Goal: Communication & Community: Share content

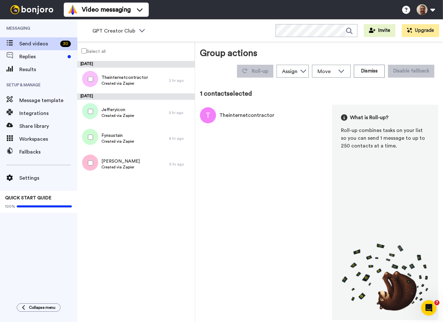
click at [87, 49] on label "Select all" at bounding box center [92, 50] width 28 height 9
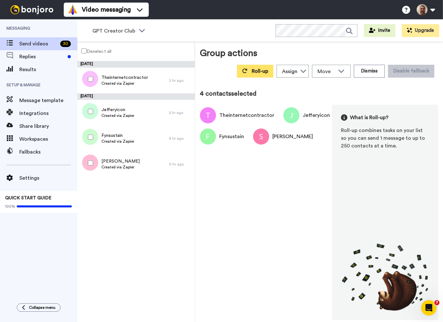
click at [262, 74] on span "Roll-up" at bounding box center [260, 71] width 16 height 5
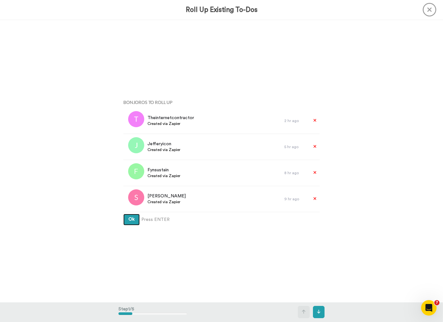
click at [139, 222] on button "Ok" at bounding box center [131, 220] width 16 height 12
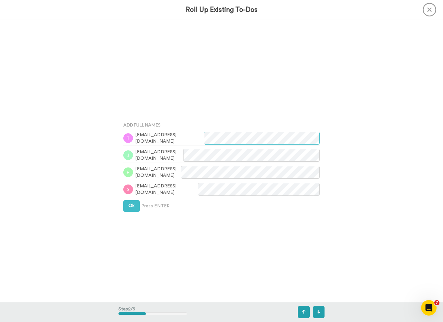
scroll to position [283, 0]
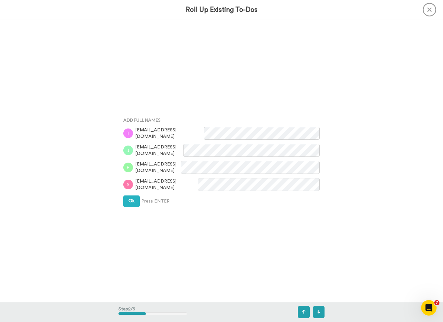
click at [391, 163] on div "Bonjoros To Roll Up Theinternetcontractor Created via Zapier 2 hr ago Jefferyic…" at bounding box center [221, 161] width 443 height 282
click at [131, 199] on span "Ok" at bounding box center [132, 201] width 6 height 5
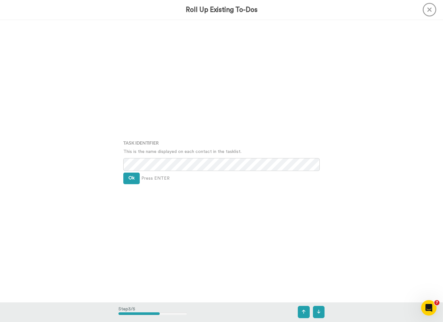
click at [139, 179] on button "Ok" at bounding box center [131, 179] width 16 height 12
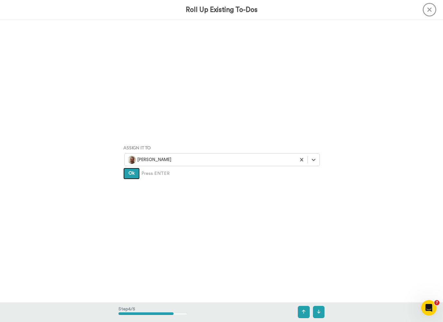
click at [136, 177] on button "Ok" at bounding box center [131, 174] width 16 height 12
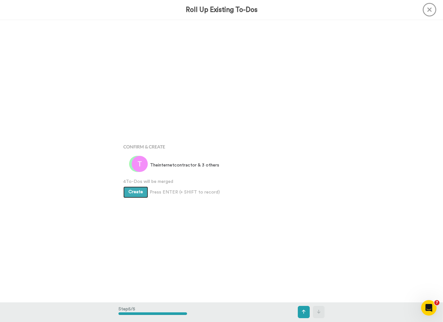
scroll to position [1130, 0]
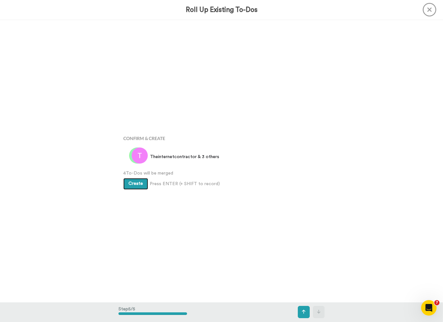
click at [135, 182] on span "Create" at bounding box center [136, 183] width 14 height 5
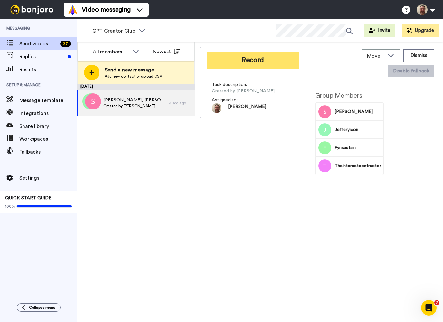
click at [275, 63] on button "Record" at bounding box center [253, 60] width 93 height 17
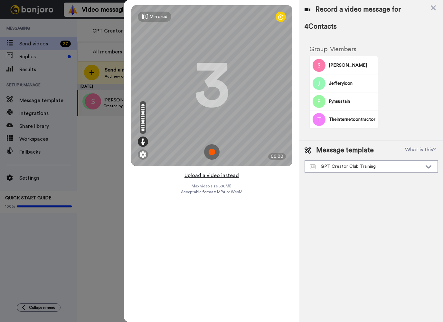
click at [224, 174] on button "Upload a video instead" at bounding box center [212, 175] width 58 height 8
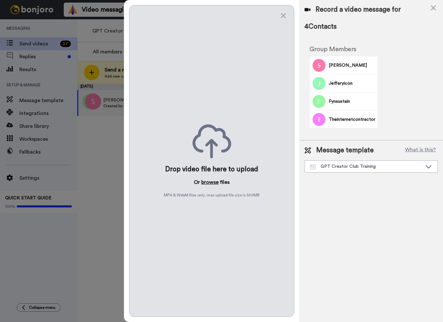
click at [213, 184] on button "browse" at bounding box center [209, 182] width 17 height 8
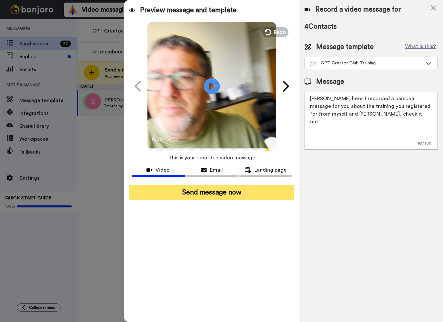
click at [256, 194] on button "Send message now" at bounding box center [211, 192] width 165 height 15
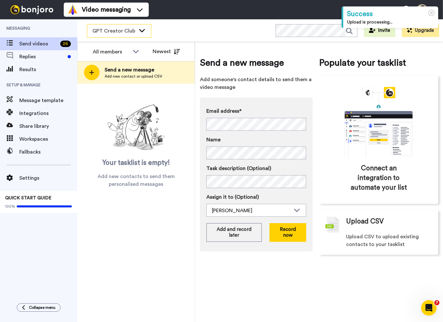
click at [143, 34] on div "GPT Creator Club" at bounding box center [119, 30] width 64 height 13
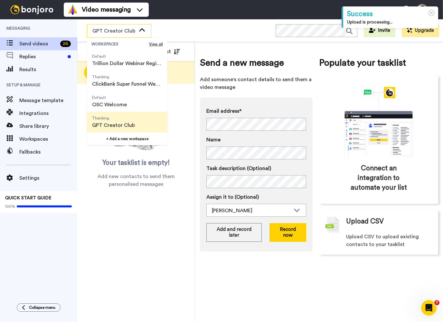
scroll to position [41, 0]
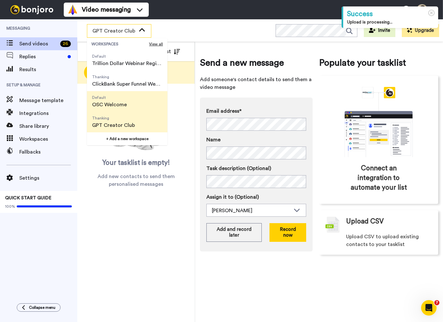
click at [144, 104] on li "Default OSC Welcome" at bounding box center [127, 101] width 81 height 21
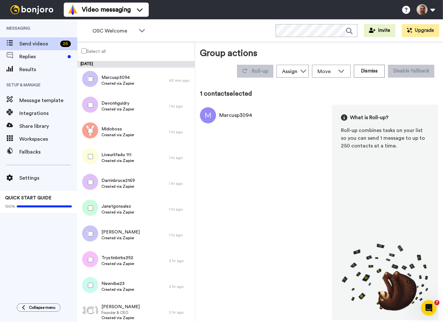
click at [91, 47] on label "Select all" at bounding box center [92, 50] width 28 height 9
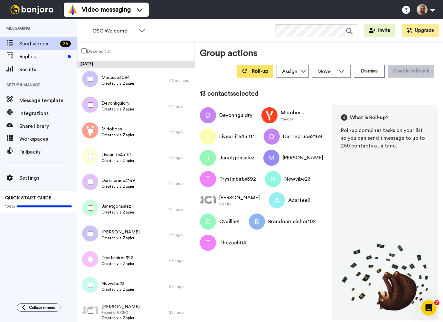
click at [262, 67] on button "Roll-up" at bounding box center [255, 71] width 36 height 13
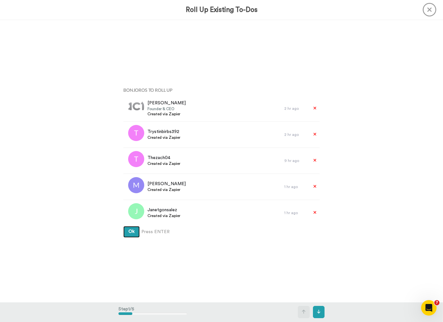
click at [129, 233] on span "Ok" at bounding box center [132, 231] width 6 height 5
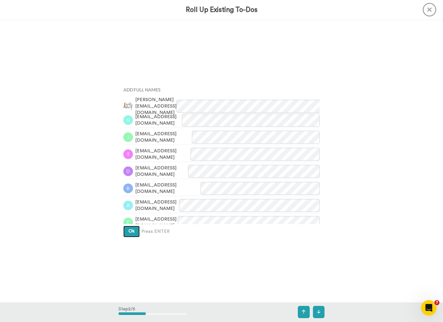
click at [134, 230] on span "Ok" at bounding box center [132, 231] width 6 height 5
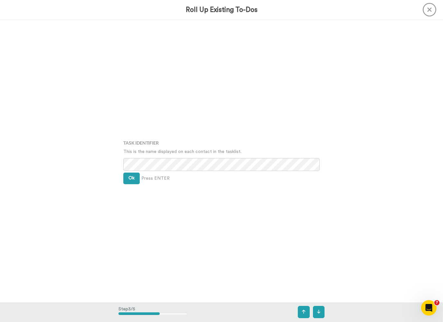
click at [136, 177] on button "Ok" at bounding box center [131, 179] width 16 height 12
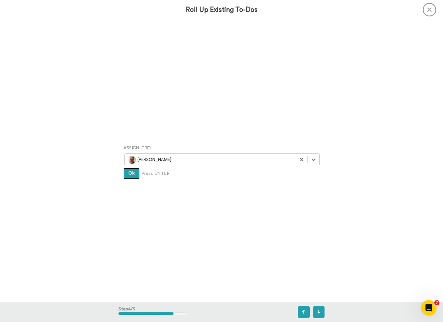
click at [134, 177] on button "Ok" at bounding box center [131, 174] width 16 height 12
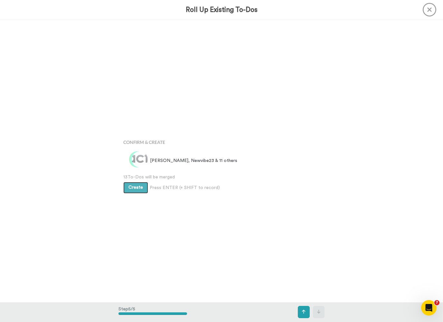
scroll to position [1130, 0]
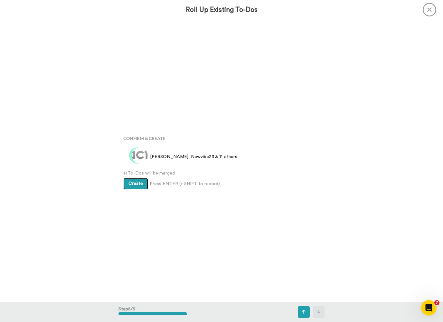
click at [140, 185] on span "Create" at bounding box center [136, 183] width 14 height 5
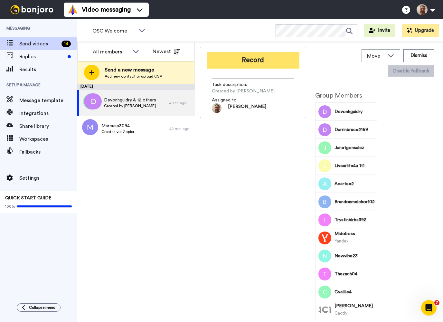
click at [277, 67] on button "Record" at bounding box center [253, 60] width 93 height 17
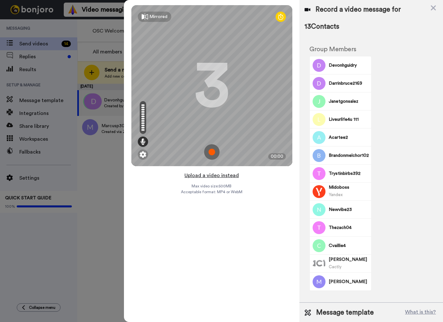
click at [216, 176] on button "Upload a video instead" at bounding box center [212, 175] width 58 height 8
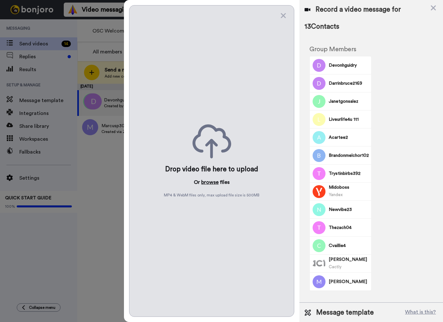
click at [214, 183] on button "browse" at bounding box center [209, 182] width 17 height 8
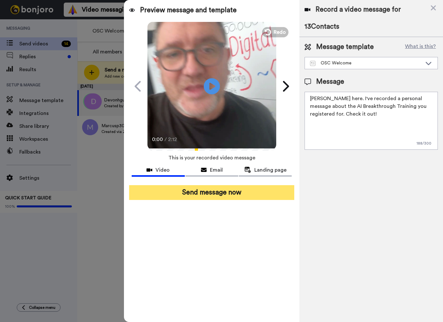
click at [256, 196] on button "Send message now" at bounding box center [211, 192] width 165 height 15
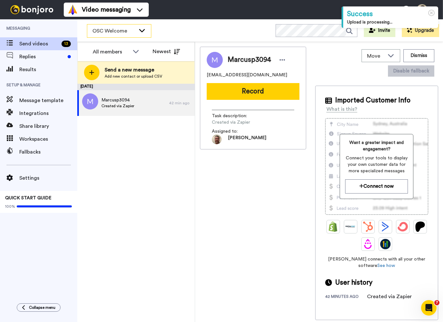
click at [145, 37] on div "OSC Welcome" at bounding box center [119, 31] width 64 height 14
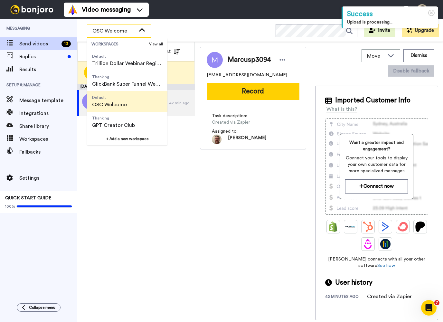
scroll to position [41, 0]
click at [149, 76] on span "Thanking" at bounding box center [127, 76] width 70 height 5
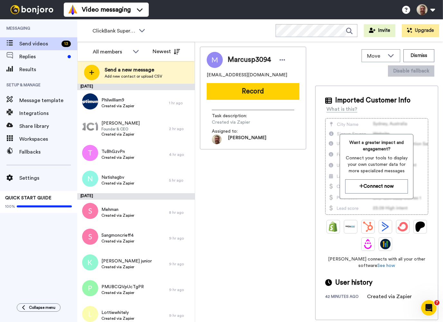
scroll to position [0, 0]
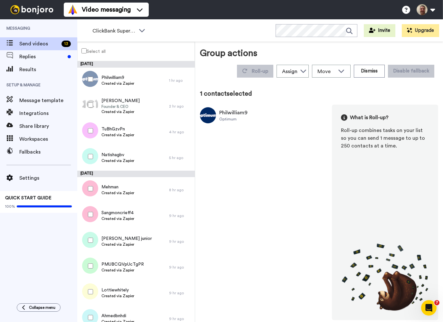
click at [93, 48] on label "Select all" at bounding box center [92, 50] width 28 height 9
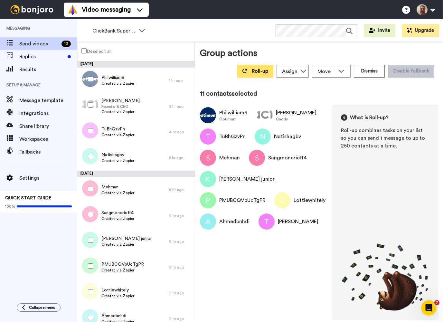
click at [265, 71] on span "Roll-up" at bounding box center [260, 71] width 16 height 5
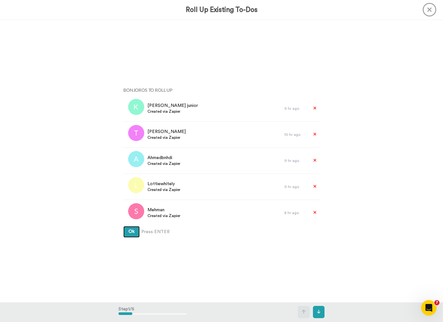
click at [135, 234] on span "Ok" at bounding box center [132, 231] width 6 height 5
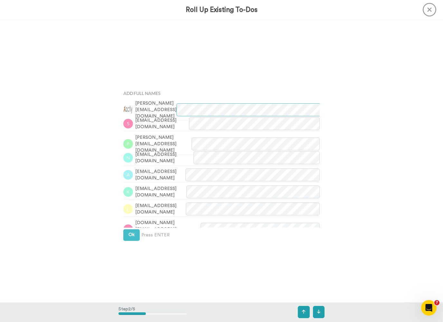
scroll to position [283, 0]
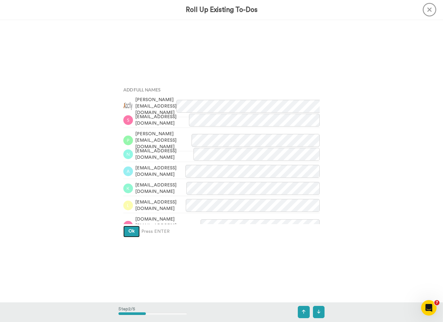
click at [134, 235] on button "Ok" at bounding box center [131, 232] width 16 height 12
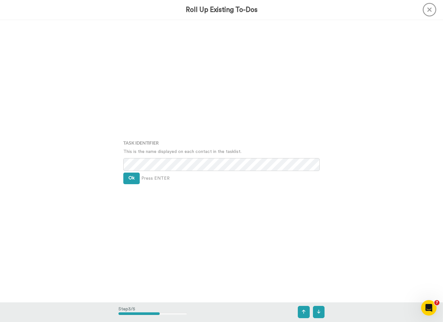
click at [132, 179] on span "Ok" at bounding box center [132, 178] width 6 height 5
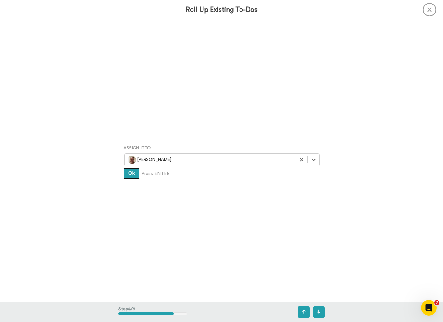
click at [138, 170] on button "Ok" at bounding box center [131, 174] width 16 height 12
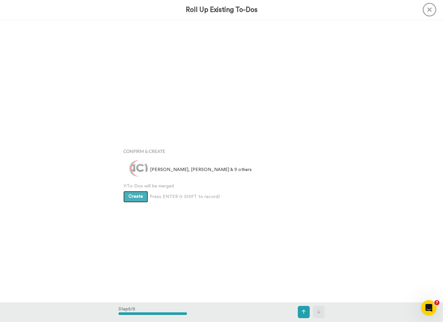
scroll to position [1130, 0]
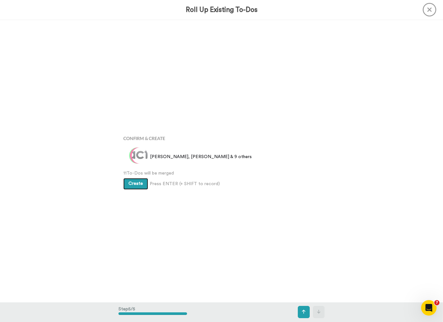
click at [136, 185] on span "Create" at bounding box center [136, 183] width 14 height 5
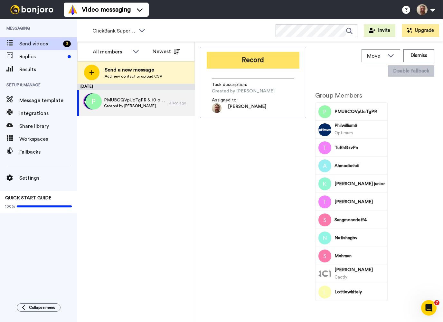
click at [271, 62] on button "Record" at bounding box center [253, 60] width 93 height 17
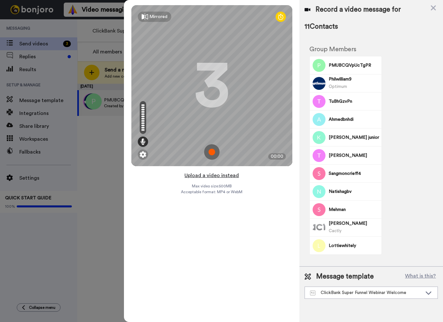
click at [219, 176] on button "Upload a video instead" at bounding box center [212, 175] width 58 height 8
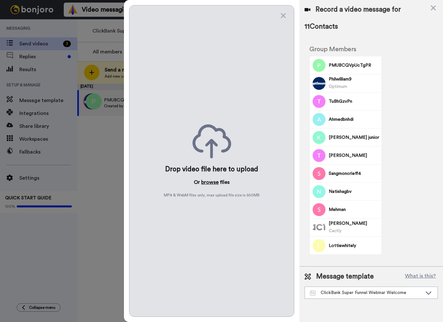
click at [216, 181] on button "browse" at bounding box center [209, 182] width 17 height 8
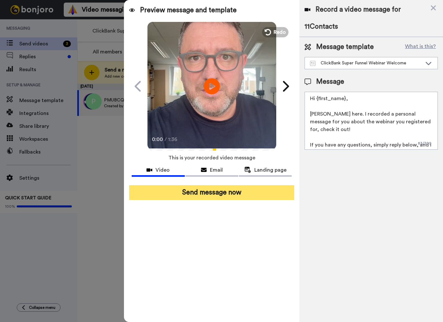
click at [246, 199] on button "Send message now" at bounding box center [211, 192] width 165 height 15
